Goal: Task Accomplishment & Management: Complete application form

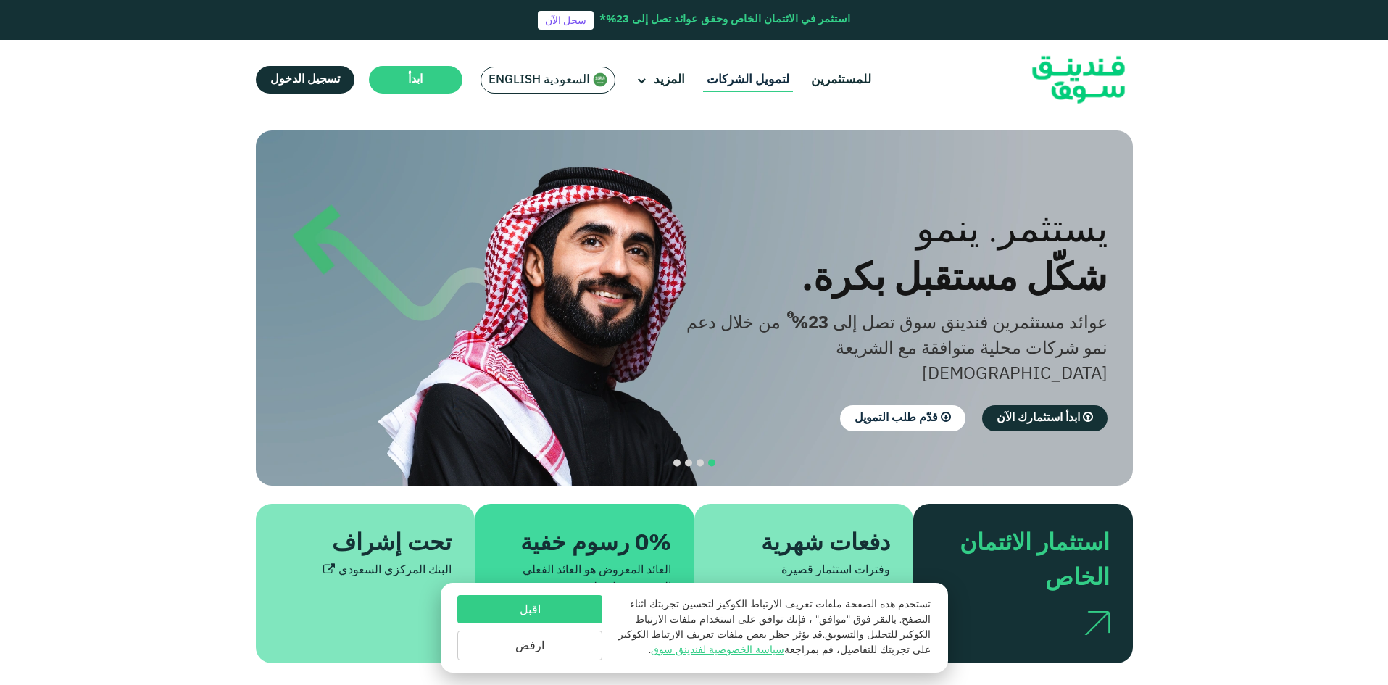
click at [767, 78] on link "لتمويل الشركات" at bounding box center [748, 80] width 90 height 24
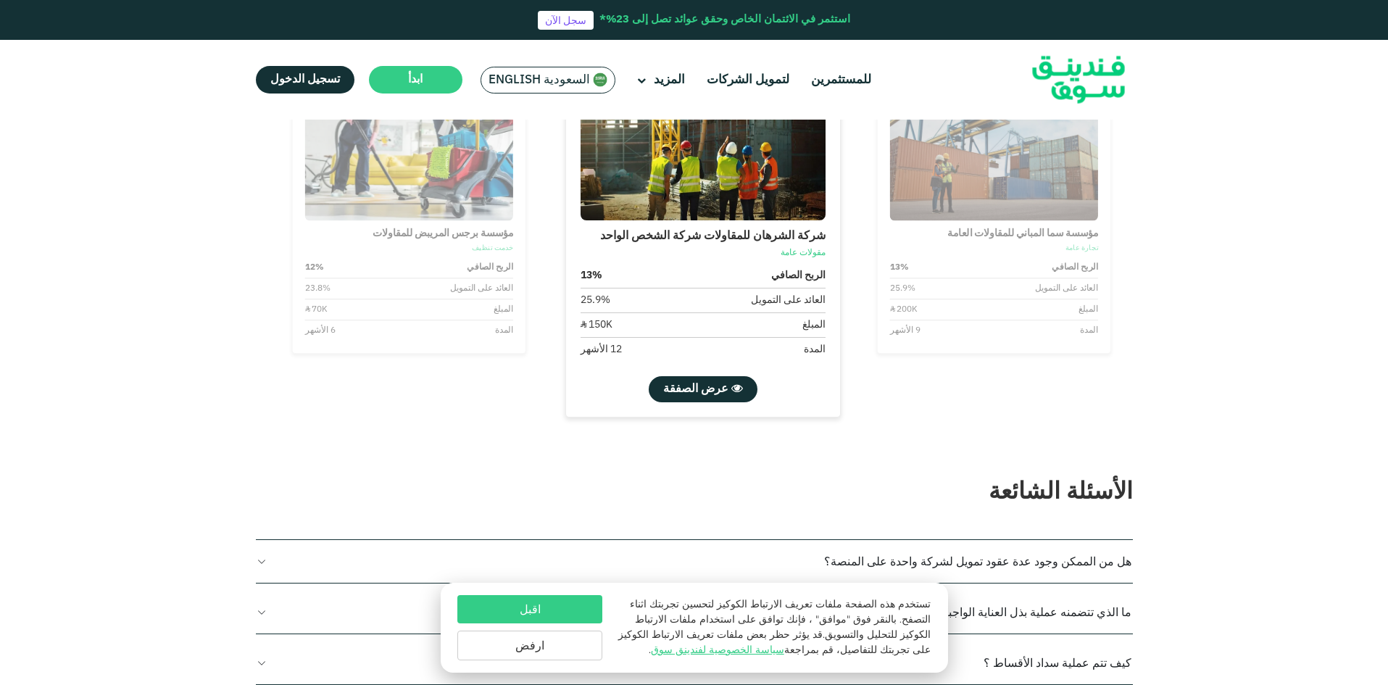
scroll to position [1377, 0]
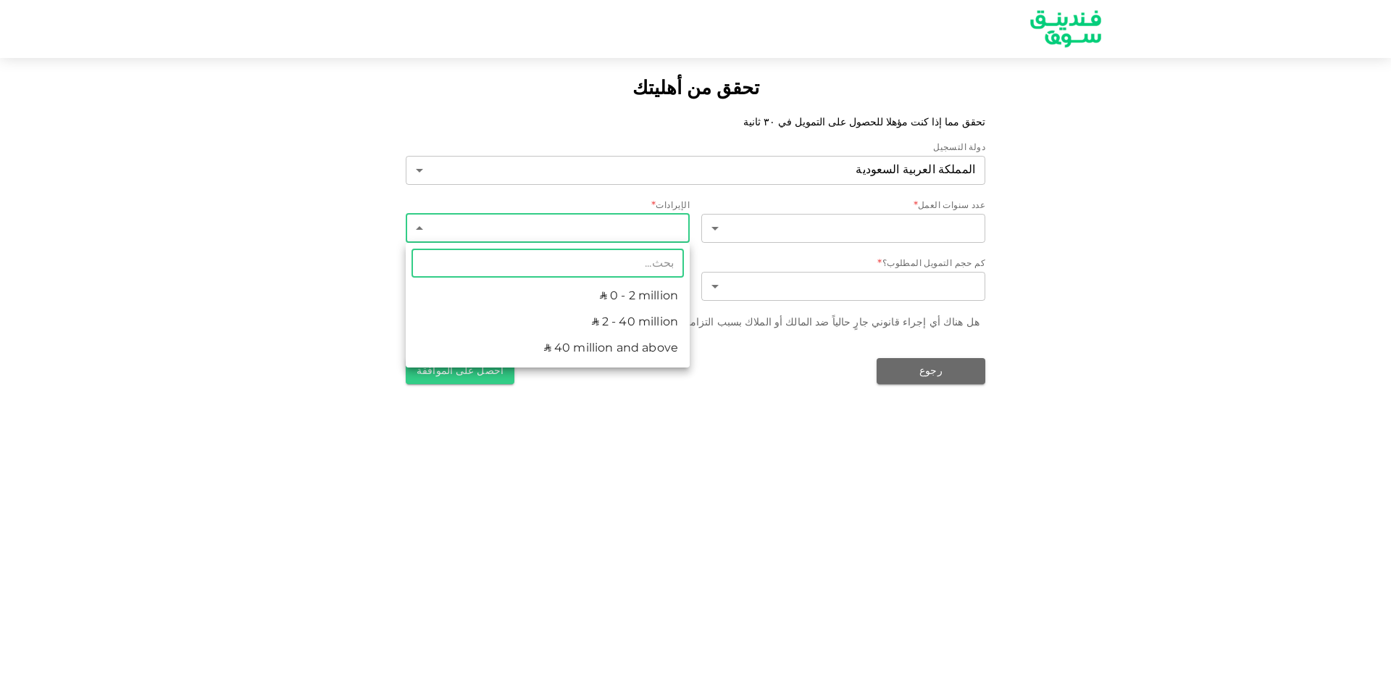
click at [654, 220] on body "تحقق من أهليتك تحقق مما إذا كنت مؤهلا للحصول على التمويل في ٣٠ ثانية دولة التسج…" at bounding box center [695, 342] width 1391 height 685
click at [654, 220] on div at bounding box center [695, 342] width 1391 height 685
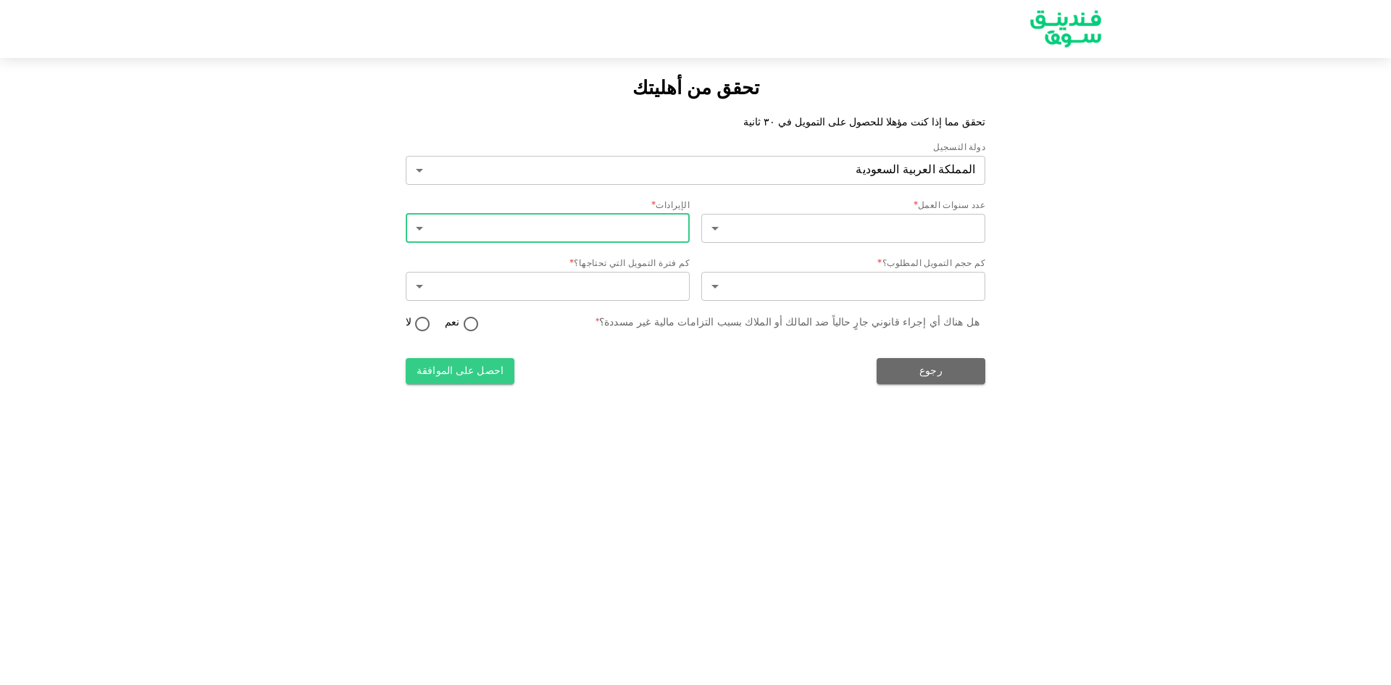
click at [810, 401] on div "تحقق من أهليتك تحقق مما إذا كنت مؤهلا للحصول على التمويل في ٣٠ ثانية دولة التسج…" at bounding box center [695, 342] width 1391 height 685
click at [939, 367] on button "رجوع" at bounding box center [931, 371] width 109 height 26
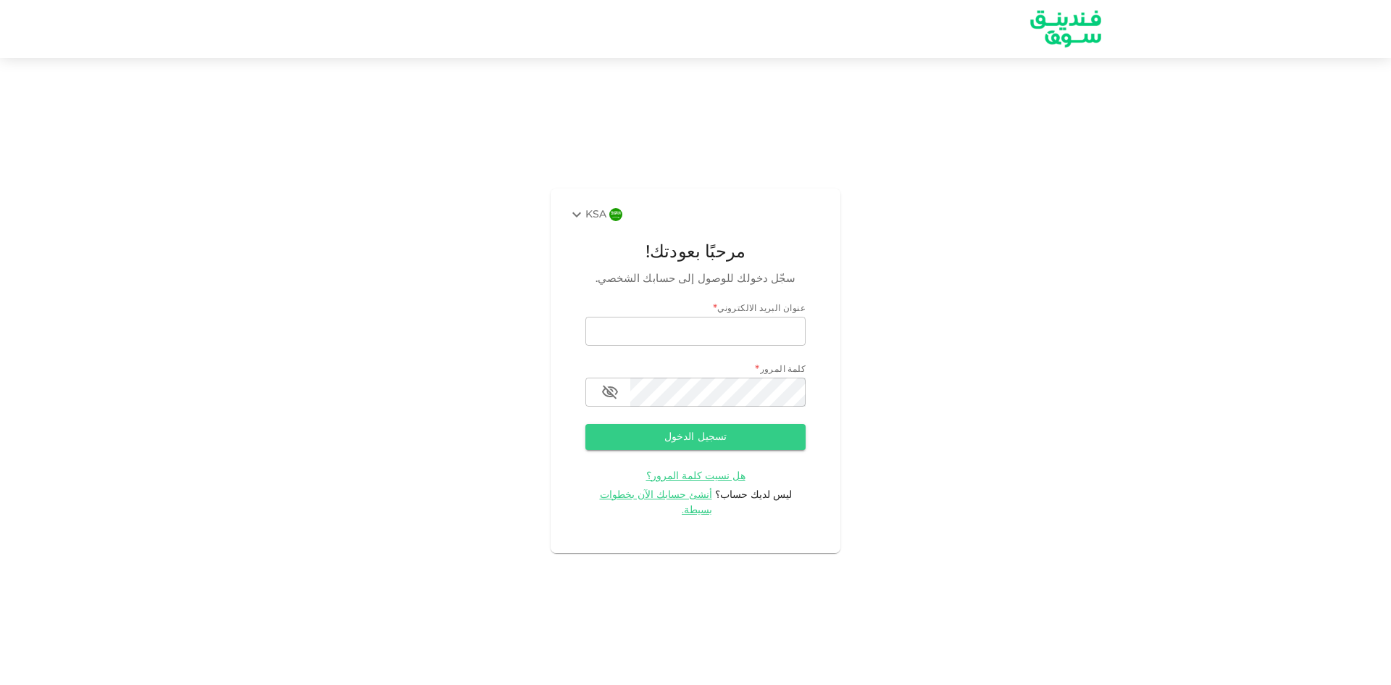
click at [1054, 23] on img at bounding box center [1066, 29] width 109 height 56
